Goal: Transaction & Acquisition: Purchase product/service

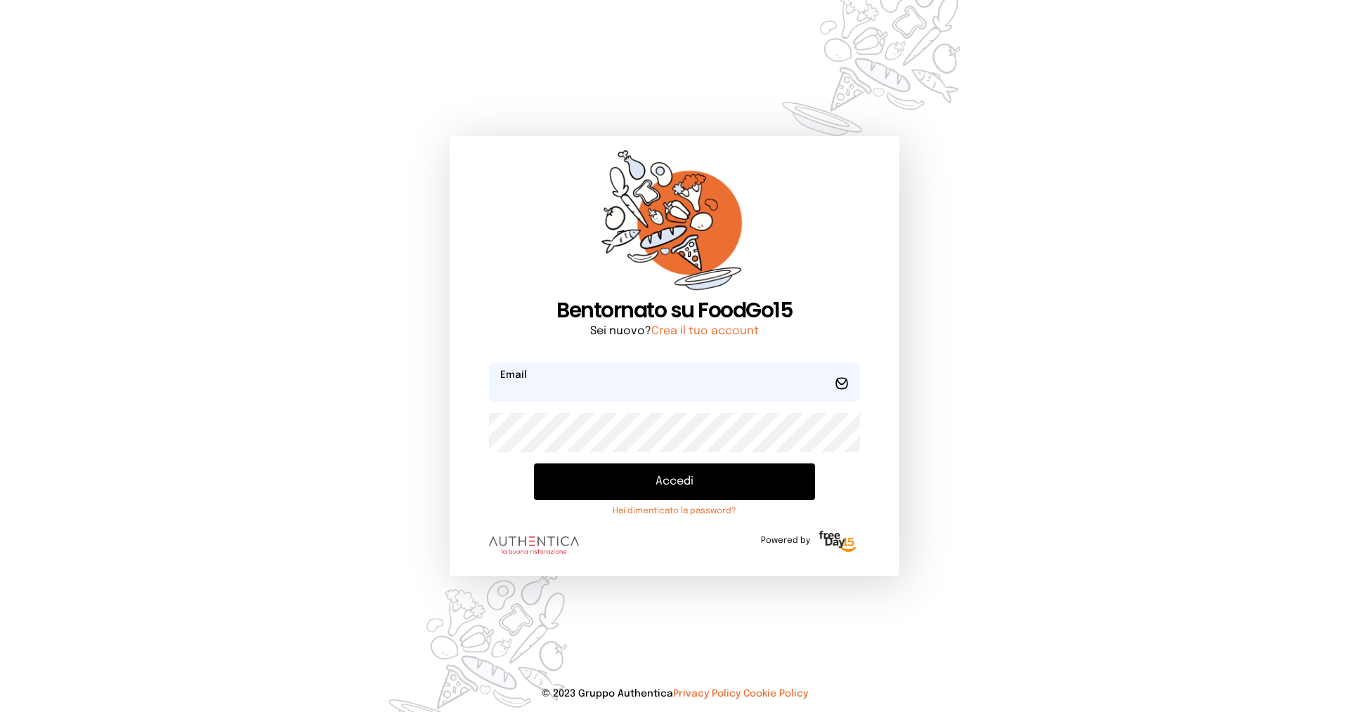
type input "**********"
click at [617, 481] on button "Accedi" at bounding box center [674, 482] width 281 height 37
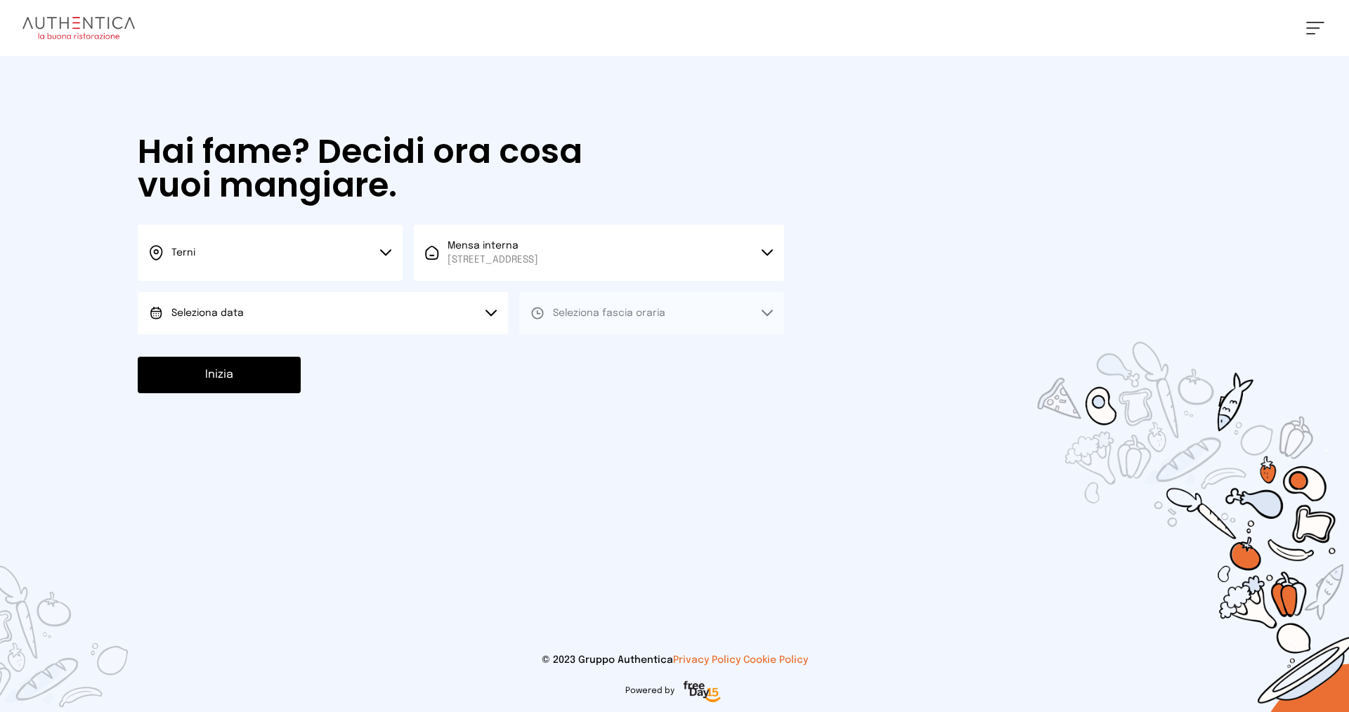
click at [284, 314] on button "Seleziona data" at bounding box center [323, 313] width 370 height 42
click at [240, 348] on span "[DATE], [DATE]" at bounding box center [205, 353] width 69 height 14
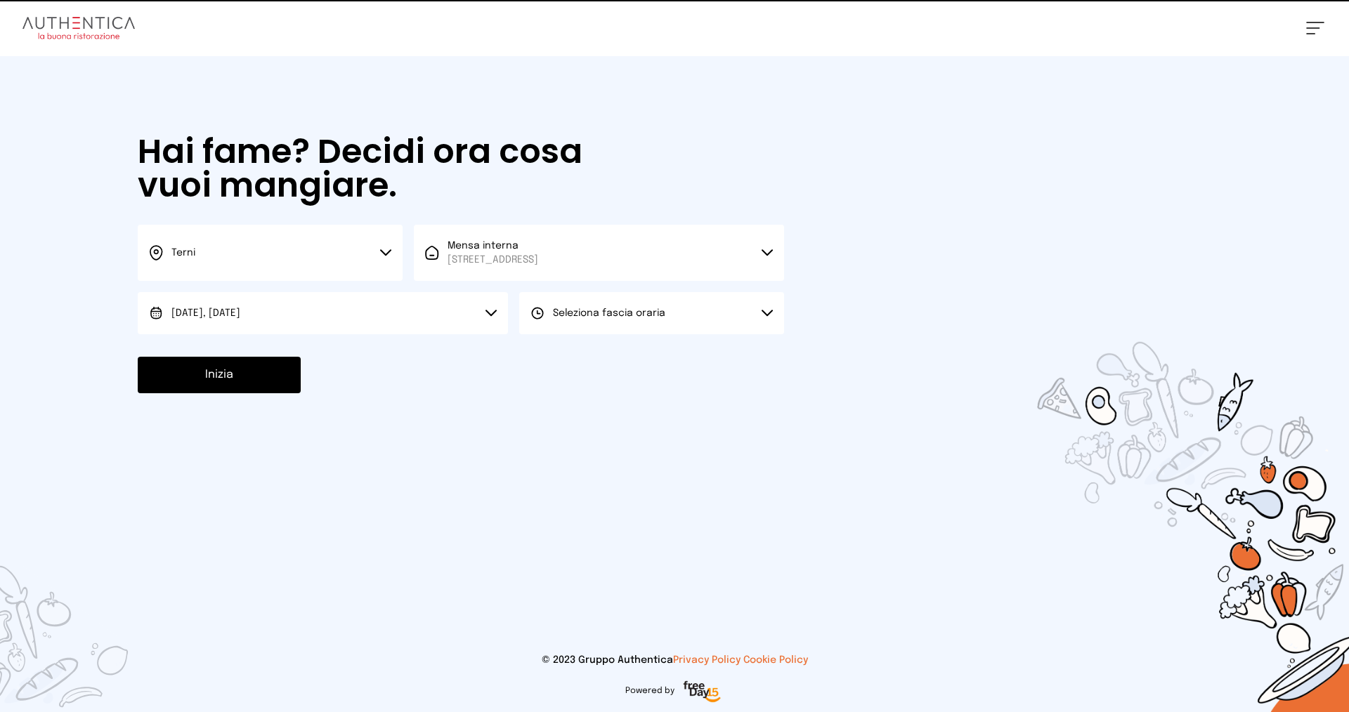
click at [669, 294] on button "Seleziona fascia oraria" at bounding box center [651, 313] width 265 height 42
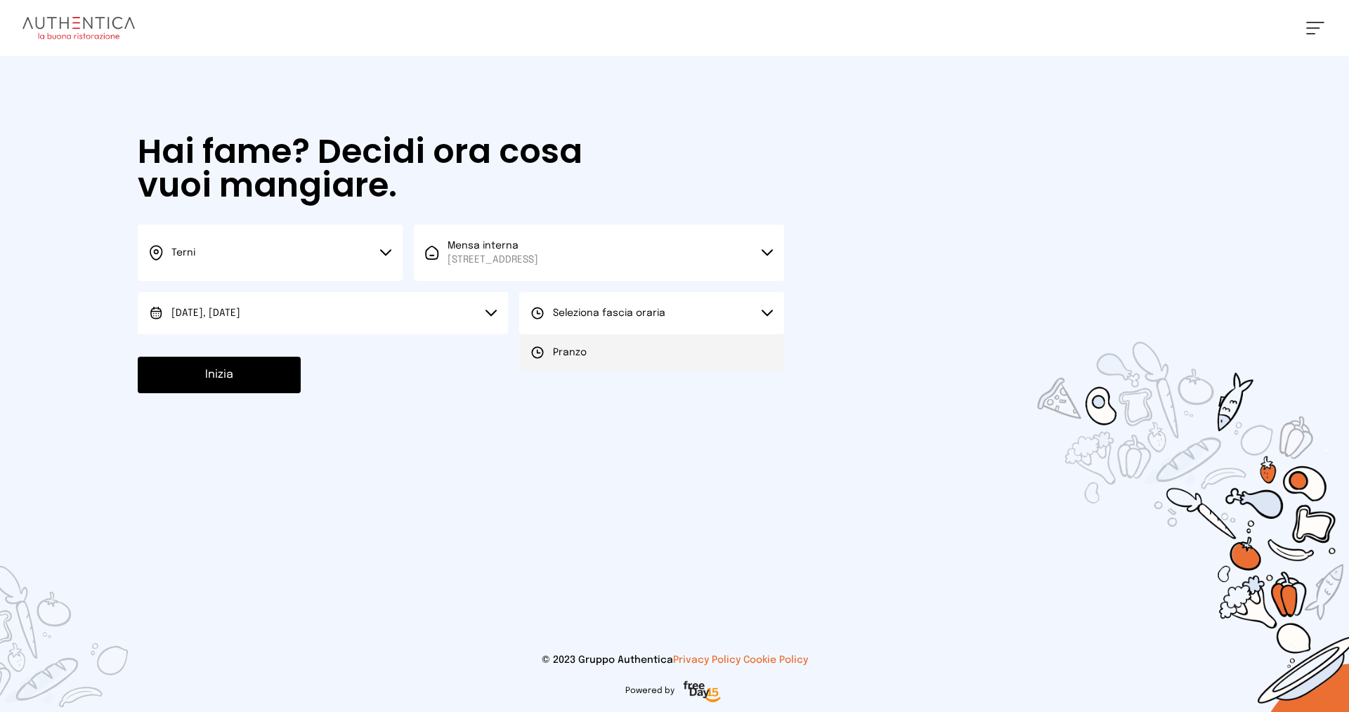
click at [573, 350] on span "Pranzo" at bounding box center [570, 353] width 34 height 14
click at [249, 372] on button "Inizia" at bounding box center [219, 375] width 163 height 37
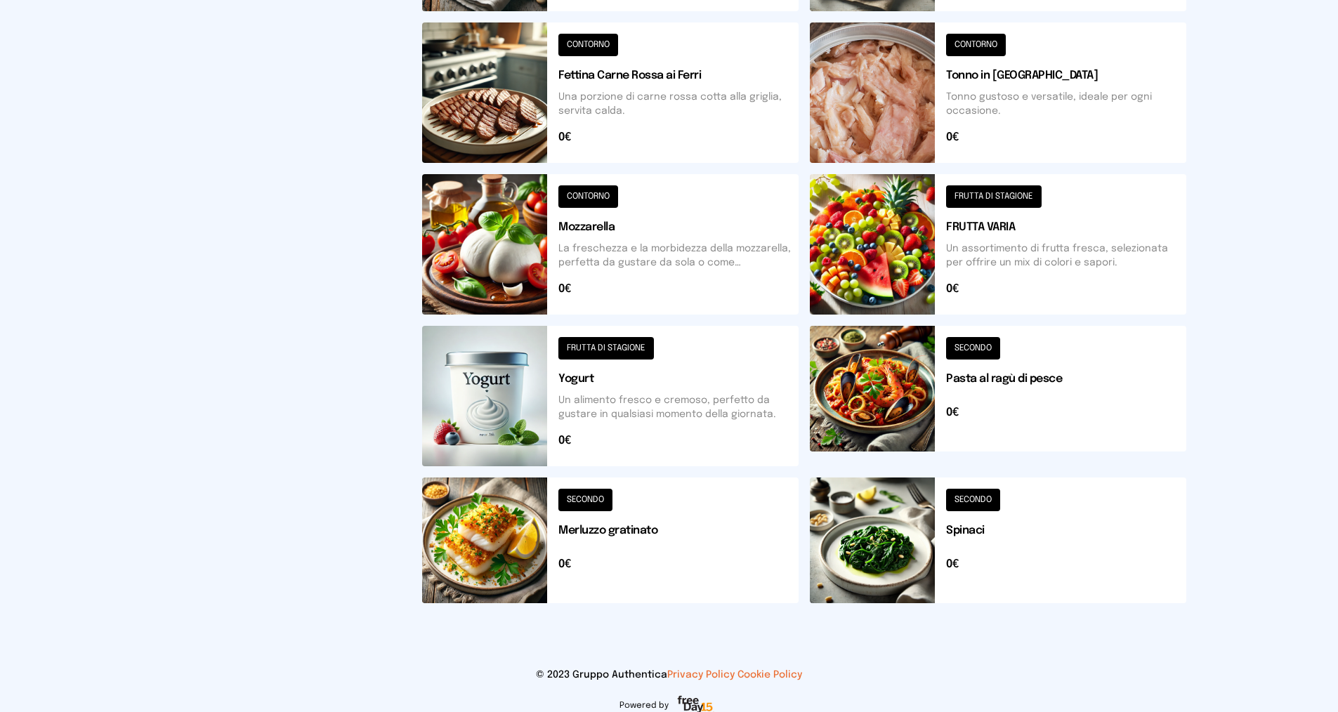
scroll to position [436, 0]
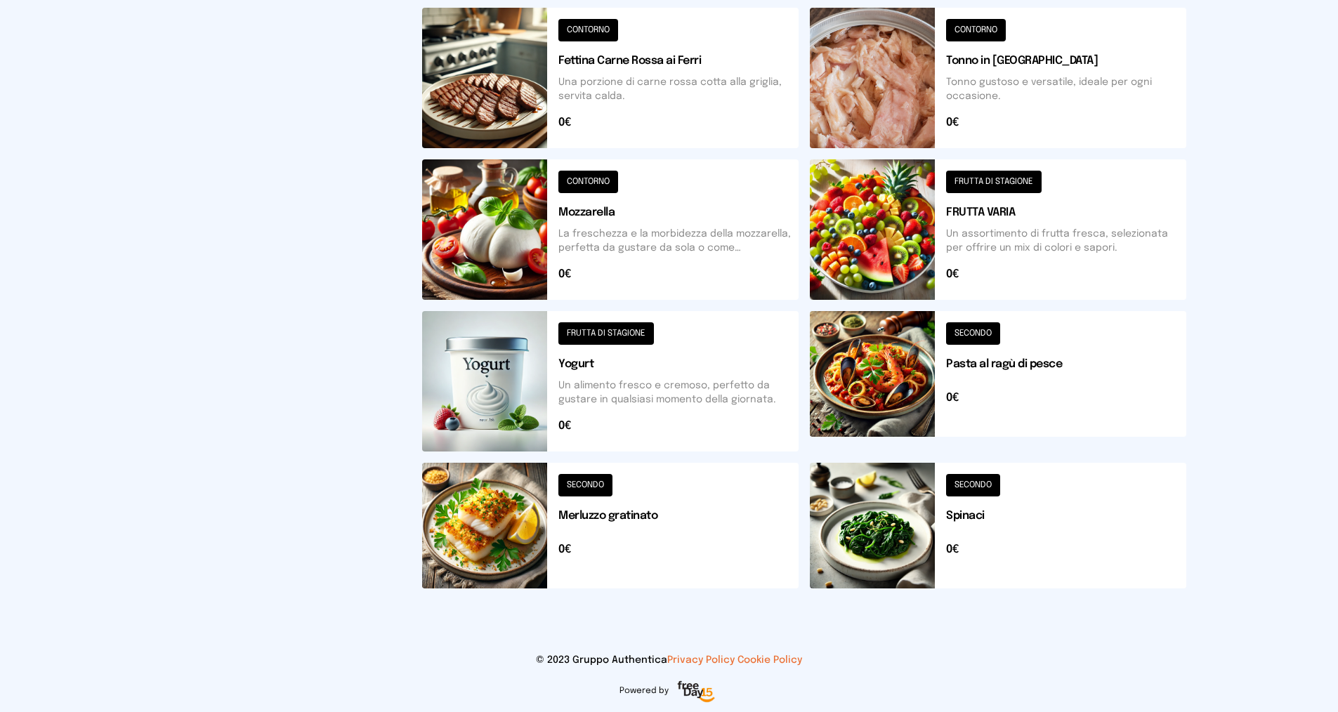
click at [627, 511] on button at bounding box center [610, 526] width 377 height 126
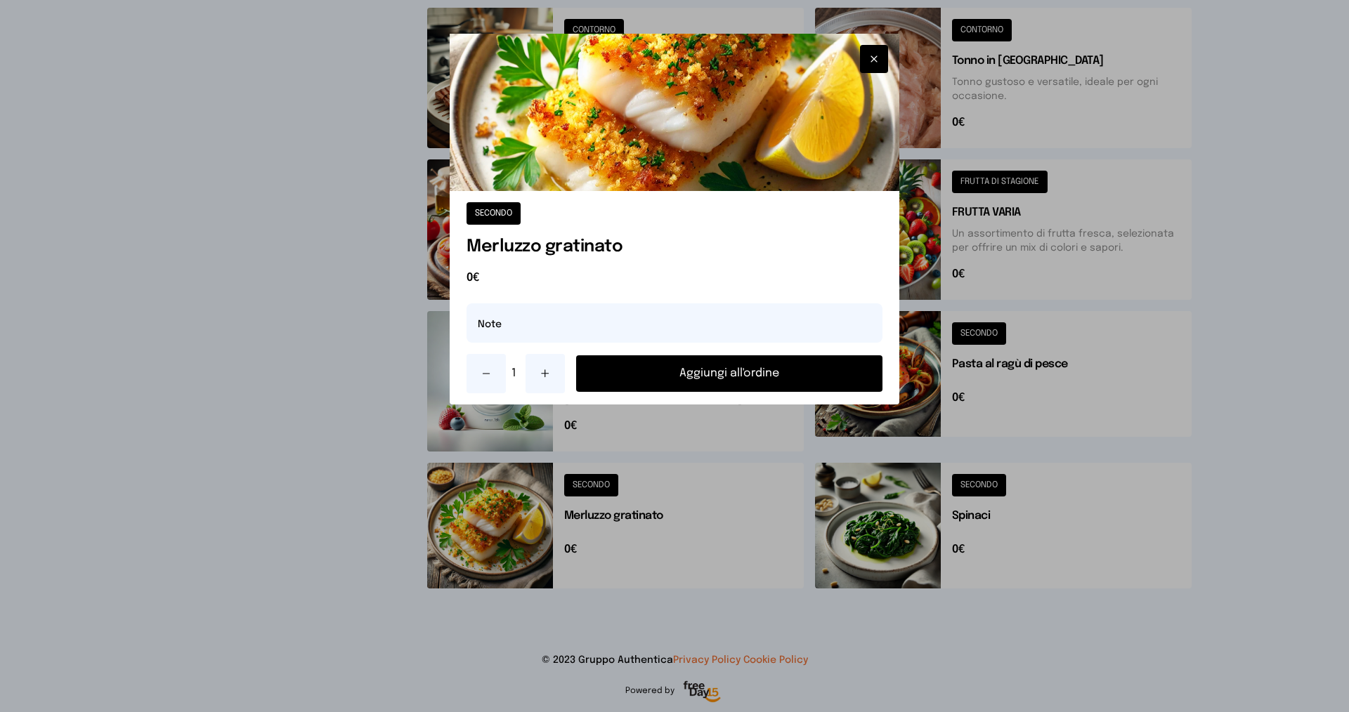
click at [677, 376] on button "Aggiungi all'ordine" at bounding box center [729, 373] width 306 height 37
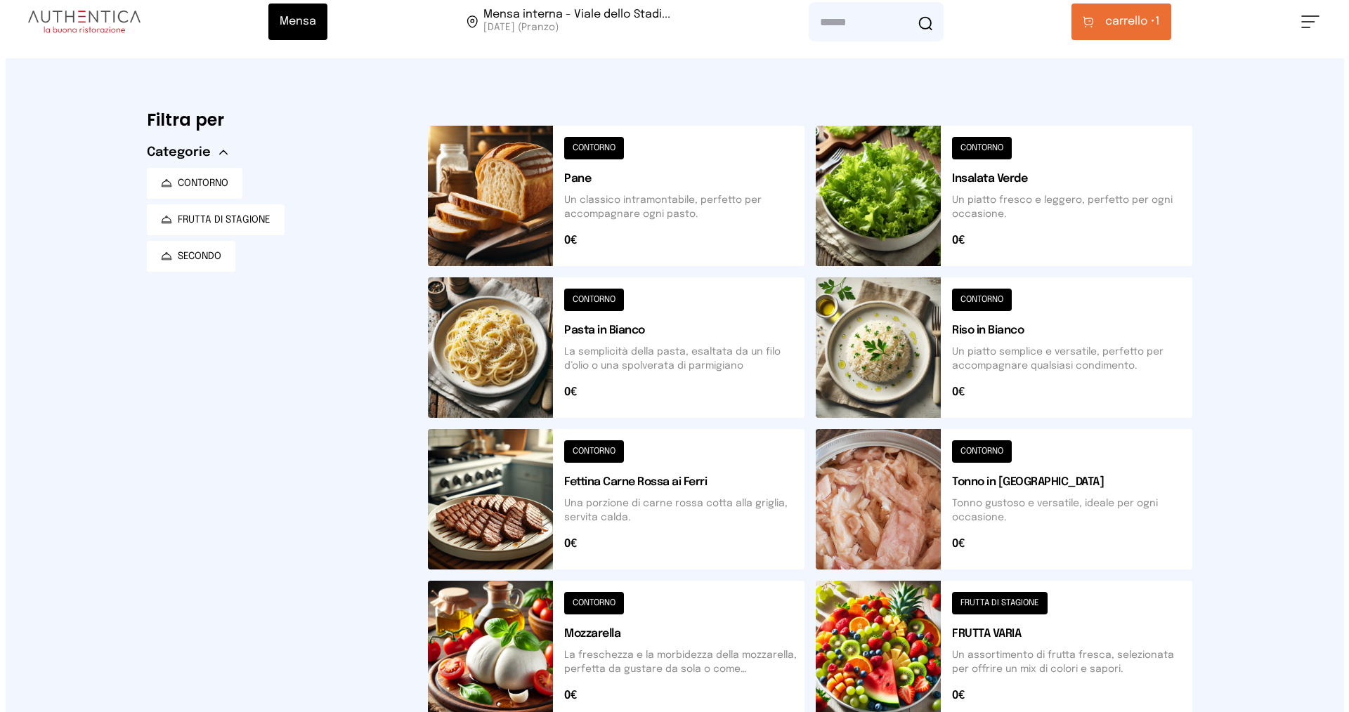
scroll to position [0, 0]
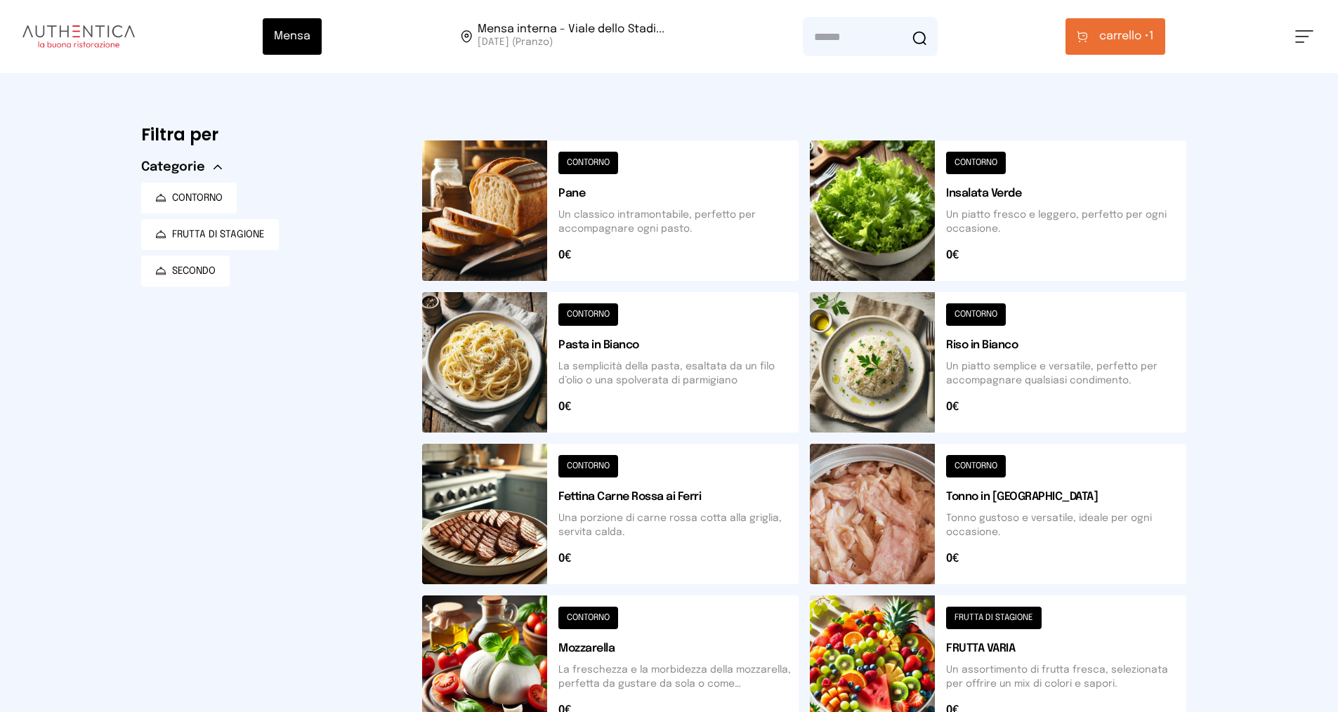
click at [1114, 36] on span "carrello •" at bounding box center [1124, 36] width 50 height 17
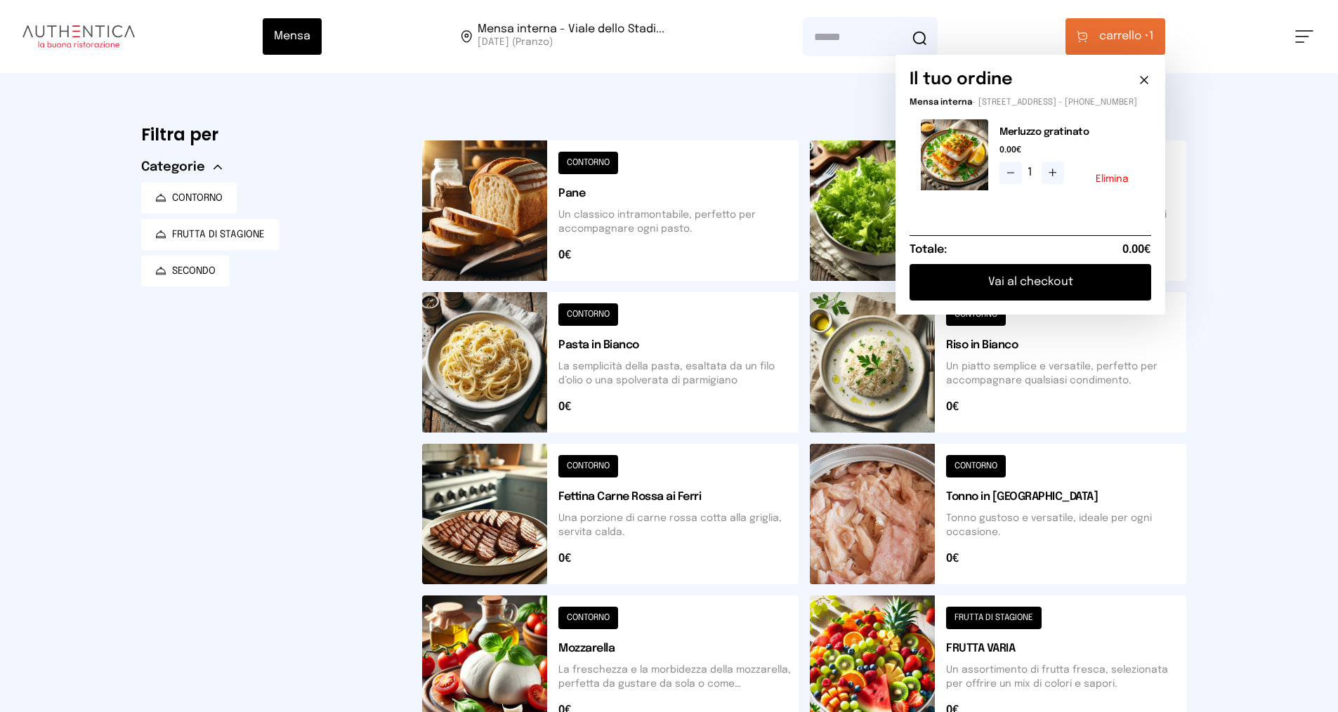
click at [1037, 294] on button "Vai al checkout" at bounding box center [1031, 282] width 242 height 37
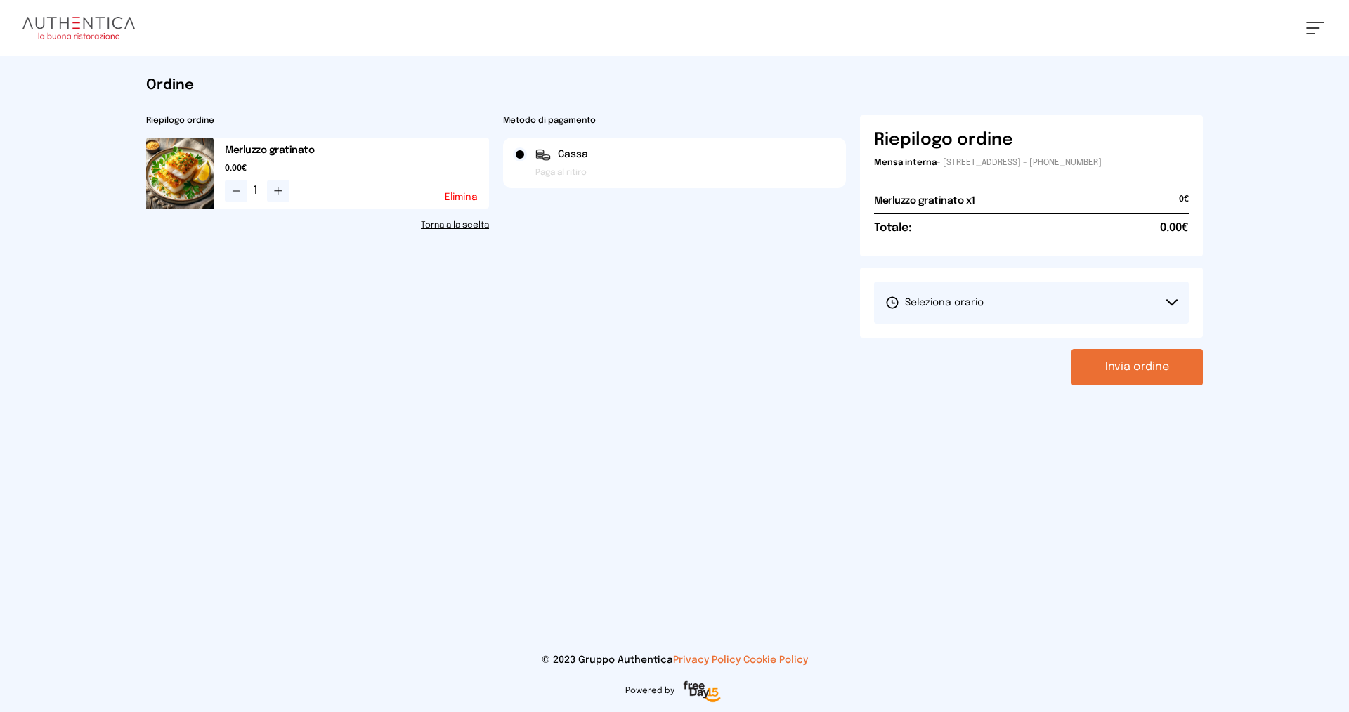
click at [1121, 316] on button "Seleziona orario" at bounding box center [1031, 303] width 315 height 42
click at [998, 348] on li "1° Turno (13:00 - 15:00)" at bounding box center [1031, 342] width 315 height 37
click at [1121, 370] on button "Invia ordine" at bounding box center [1136, 367] width 131 height 37
